Goal: Task Accomplishment & Management: Use online tool/utility

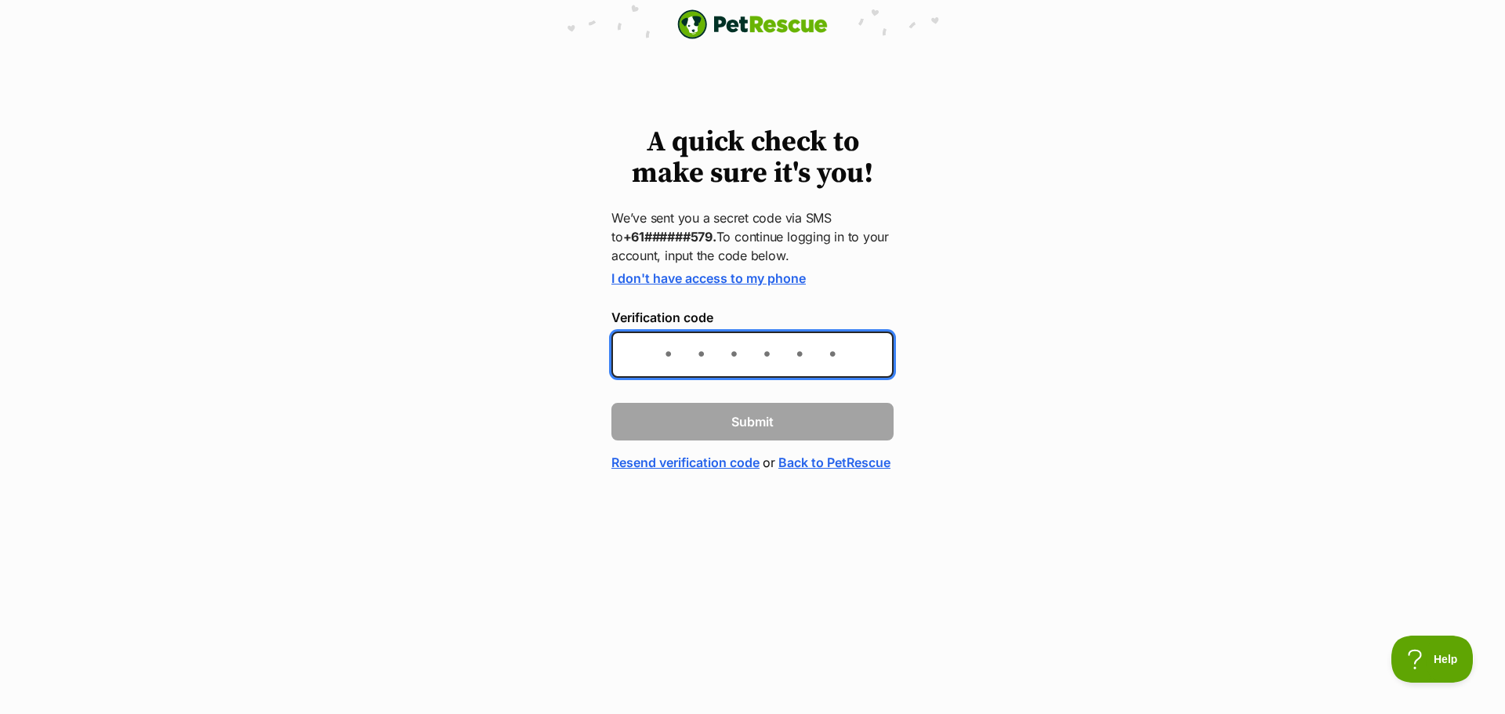
click at [668, 352] on input "Verification code" at bounding box center [752, 354] width 282 height 46
type input "577331"
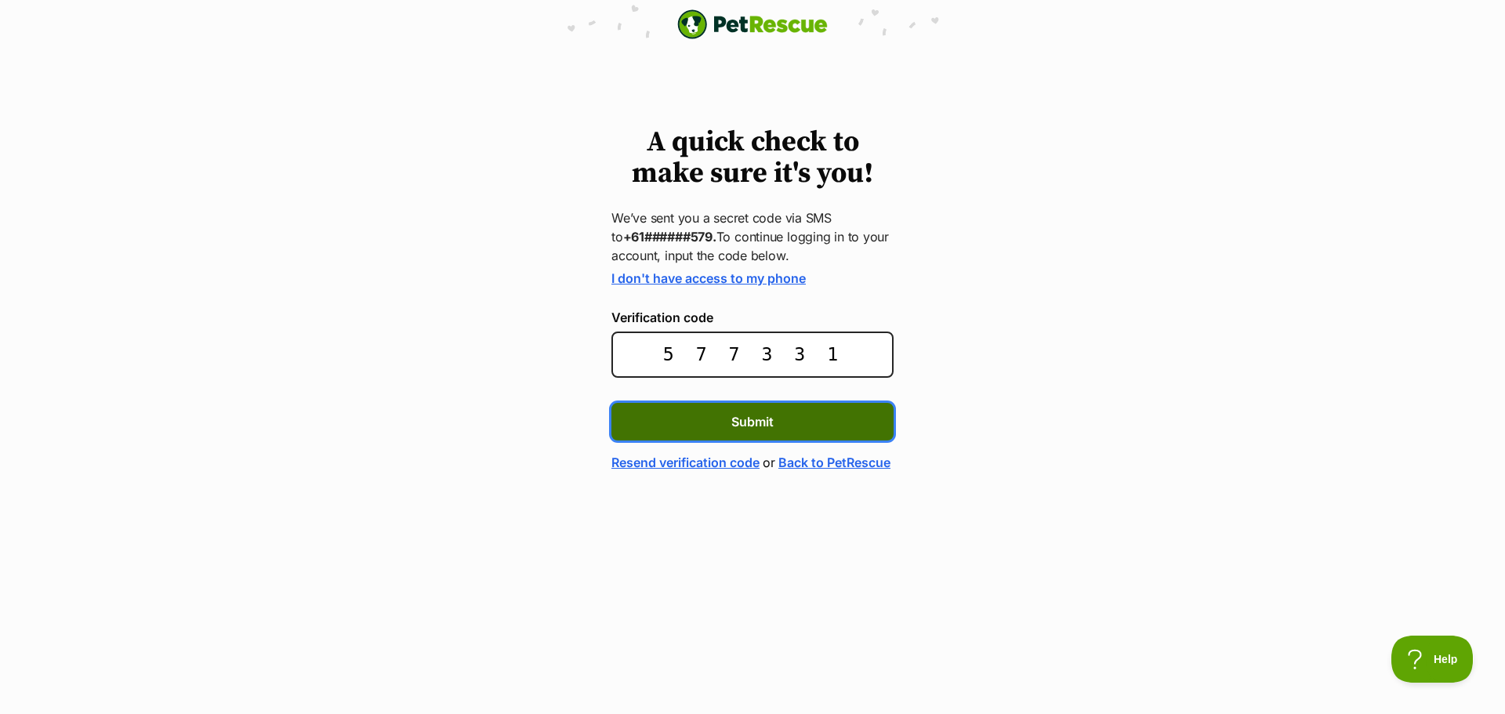
drag, startPoint x: 744, startPoint y: 416, endPoint x: 740, endPoint y: 400, distance: 16.2
click at [744, 416] on span "Submit" at bounding box center [752, 421] width 42 height 19
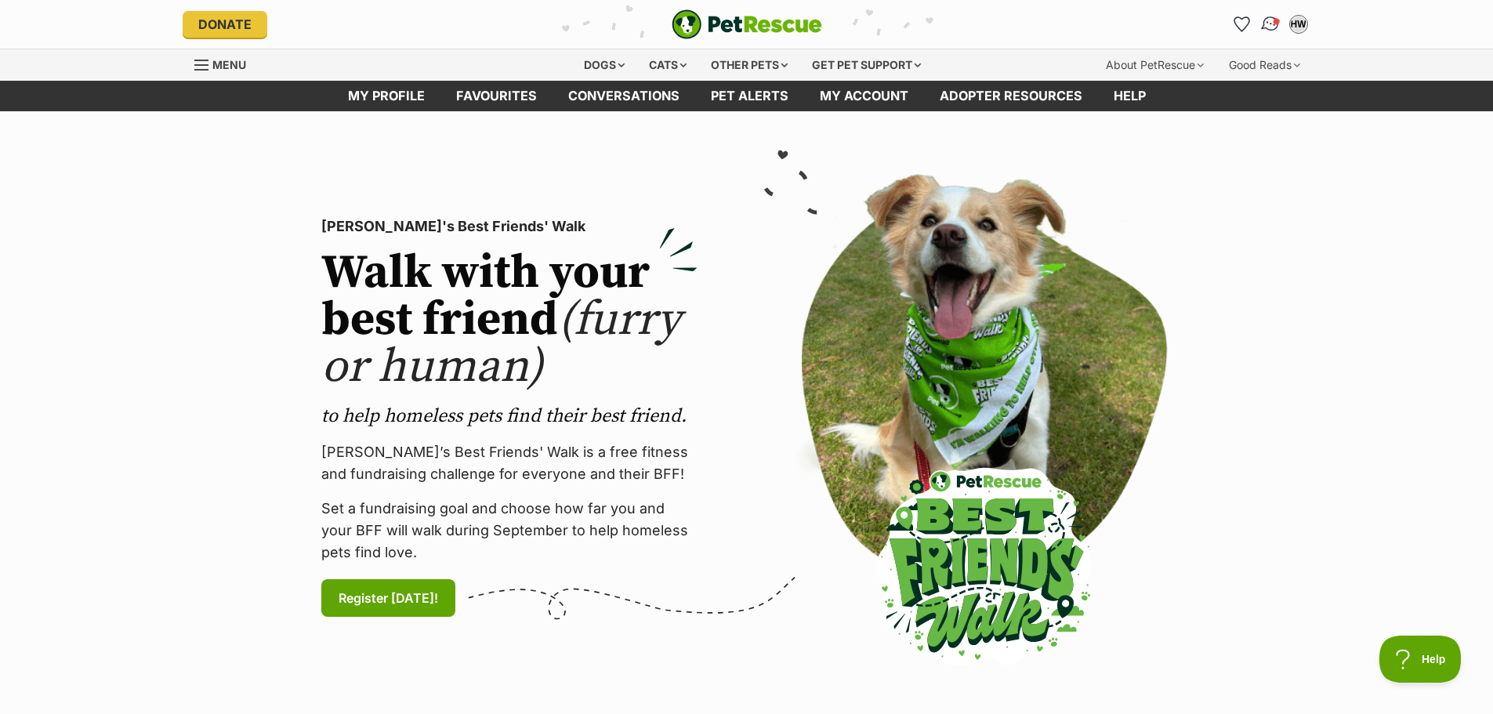
click at [1265, 25] on img "Conversations" at bounding box center [1269, 24] width 21 height 20
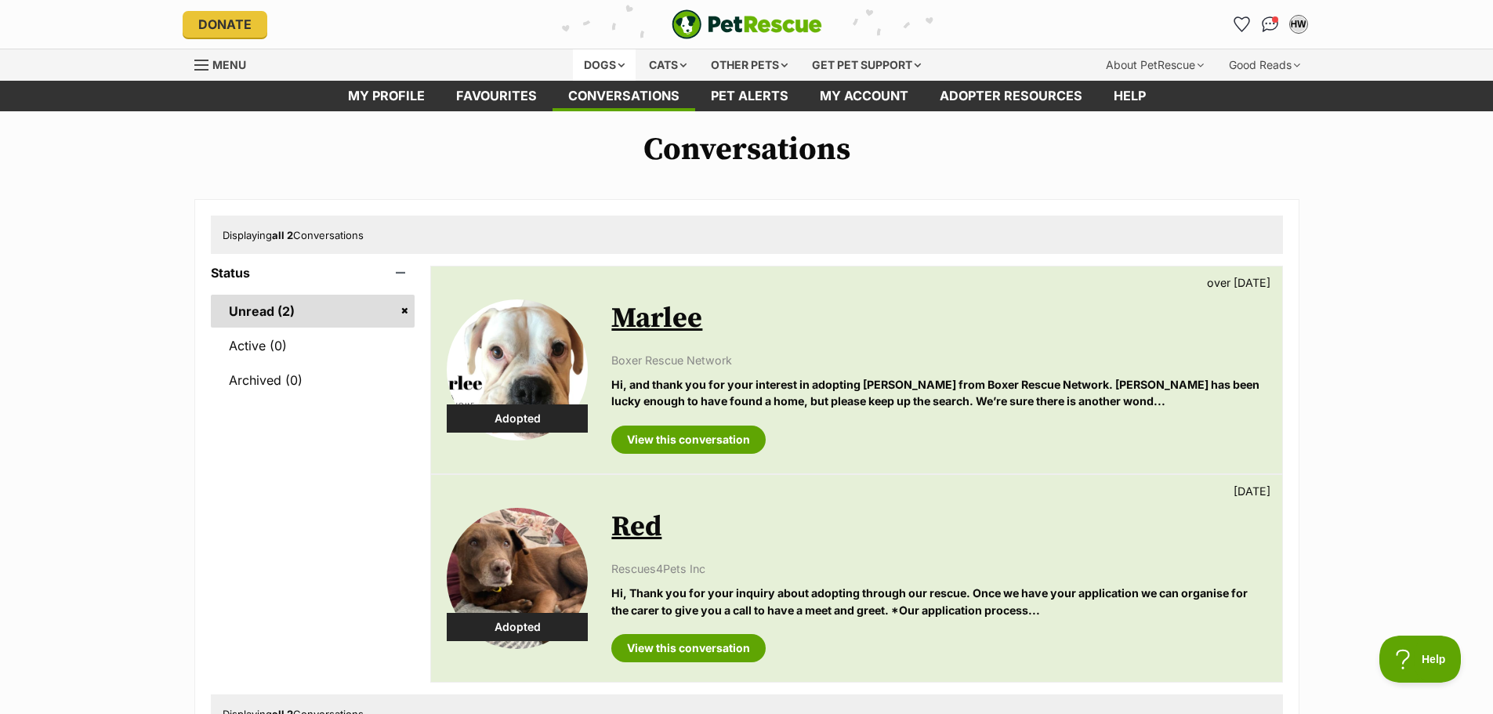
click at [599, 64] on div "Dogs" at bounding box center [604, 64] width 63 height 31
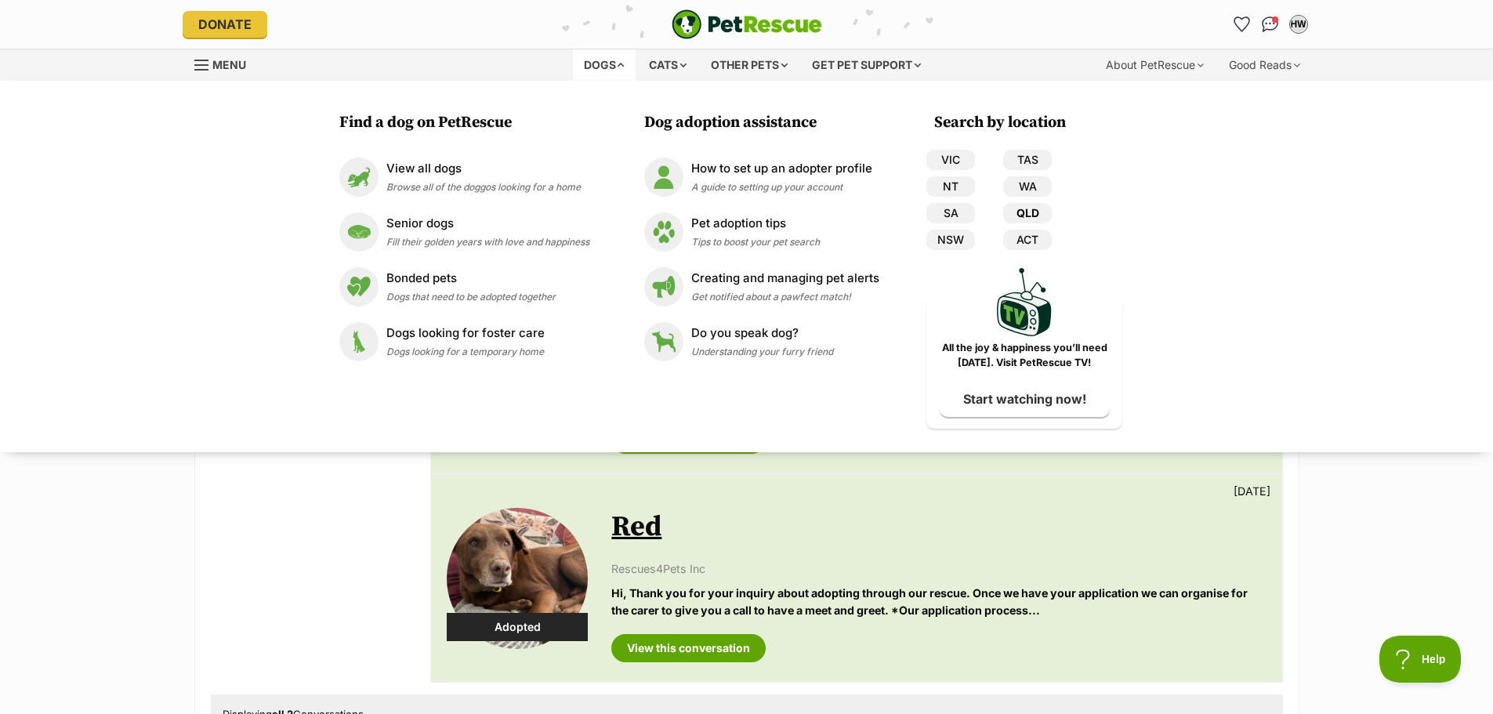
click at [1027, 208] on link "QLD" at bounding box center [1027, 213] width 49 height 20
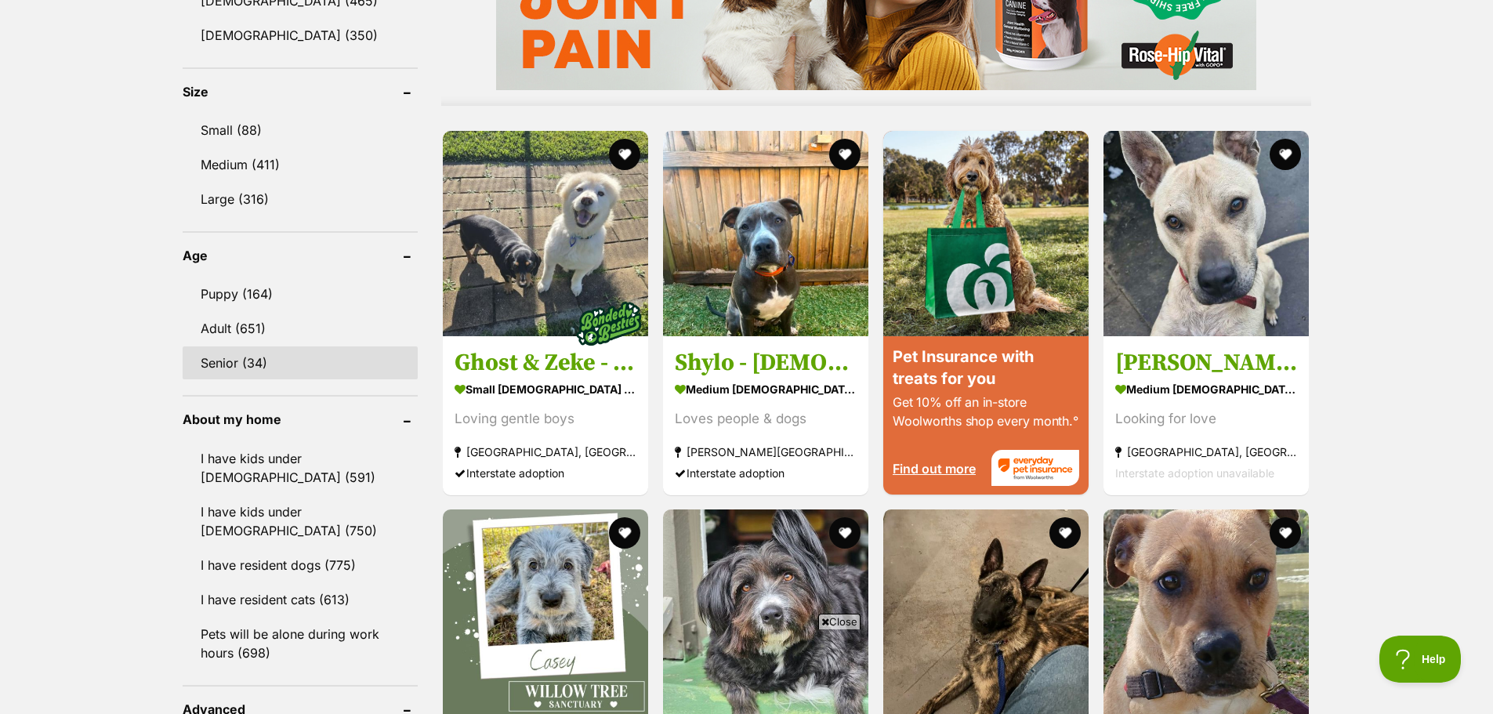
click at [260, 357] on link "Senior (34)" at bounding box center [300, 362] width 235 height 33
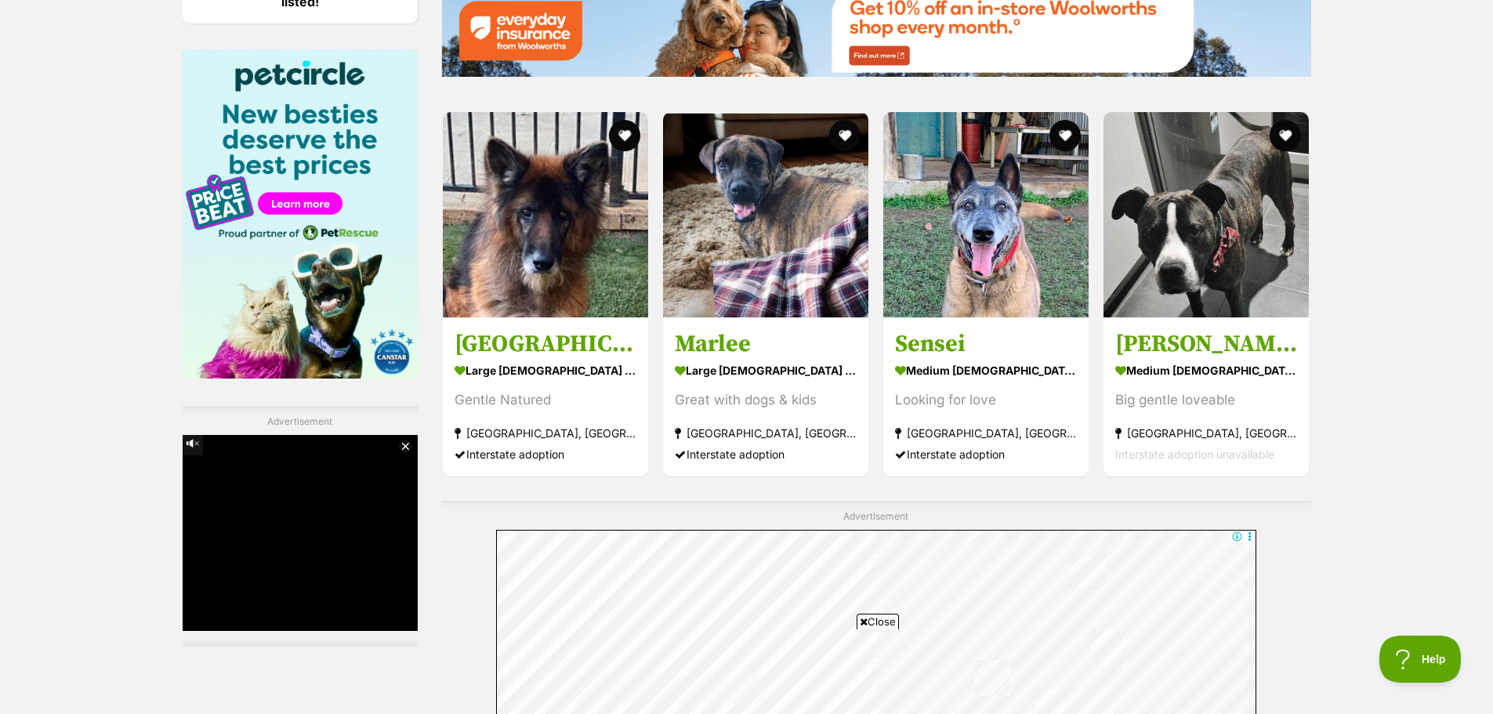
scroll to position [2586, 0]
